Goal: Find specific page/section: Find specific page/section

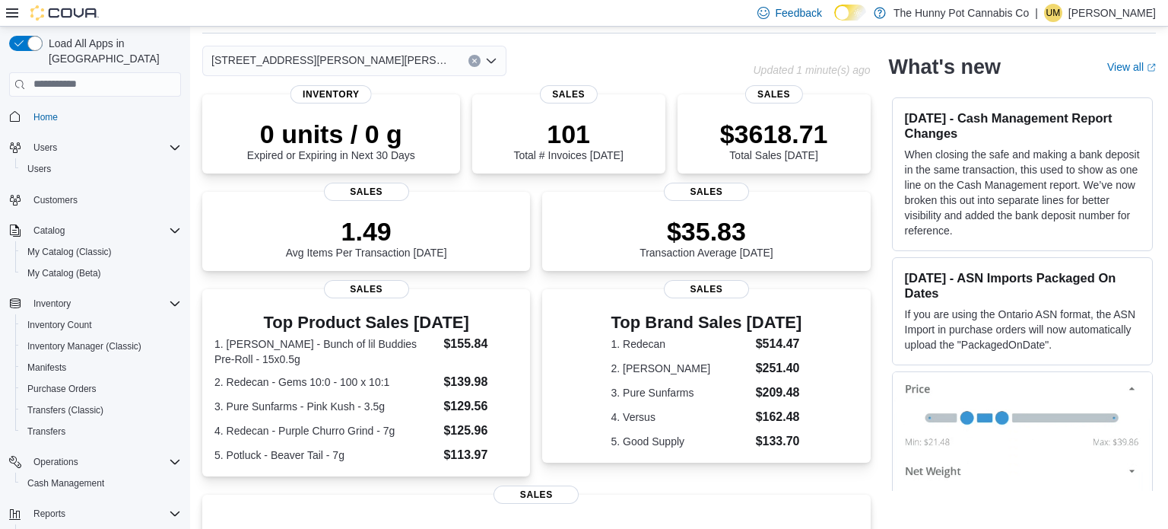
scroll to position [75, 0]
